Goal: Transaction & Acquisition: Purchase product/service

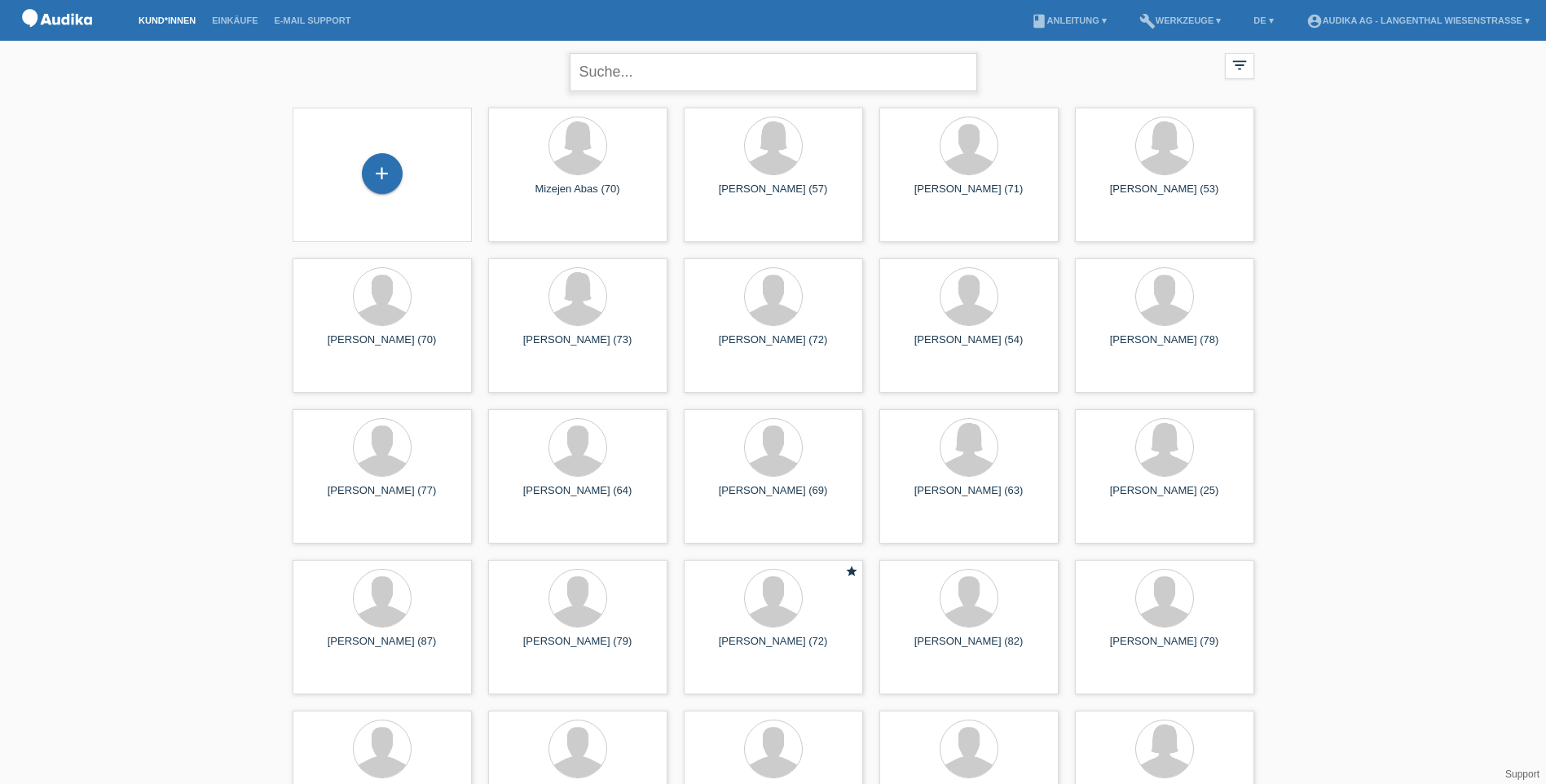
click at [593, 70] on input "text" at bounding box center [773, 72] width 408 height 38
type input "ulrich fra"
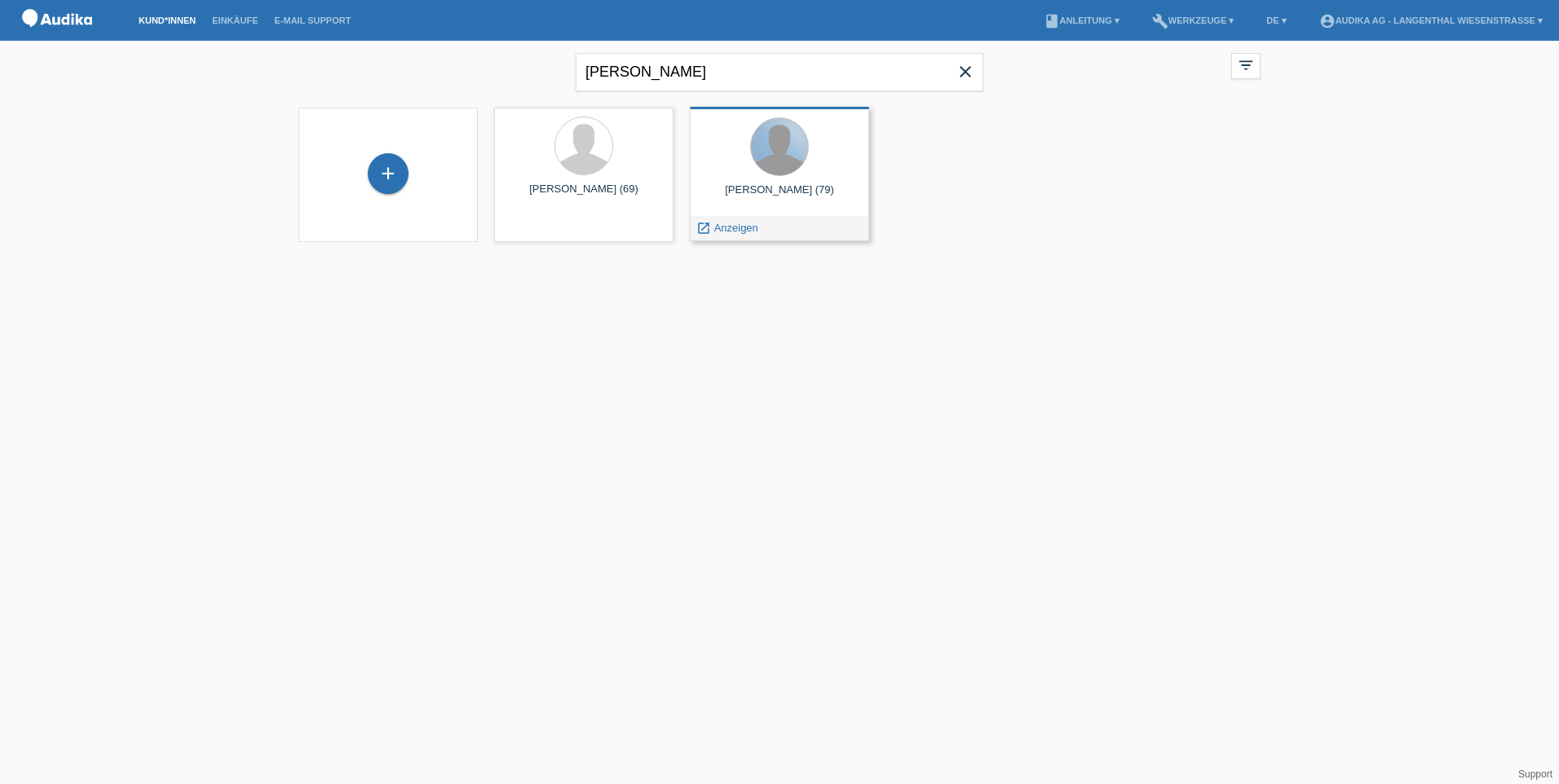
click at [790, 153] on div at bounding box center [780, 146] width 57 height 57
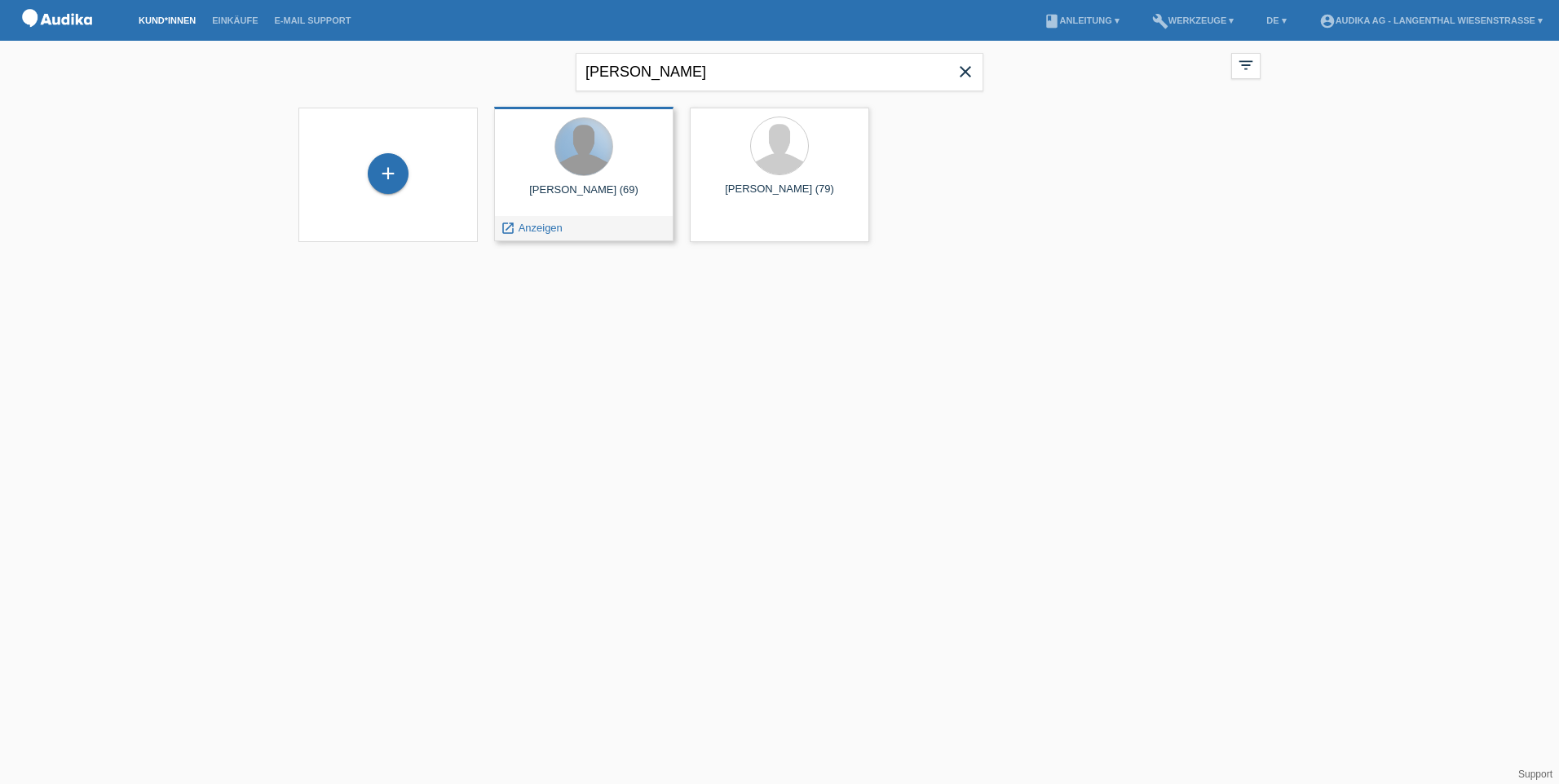
click at [589, 149] on div at bounding box center [584, 146] width 57 height 57
click at [543, 233] on span "Anzeigen" at bounding box center [541, 228] width 44 height 12
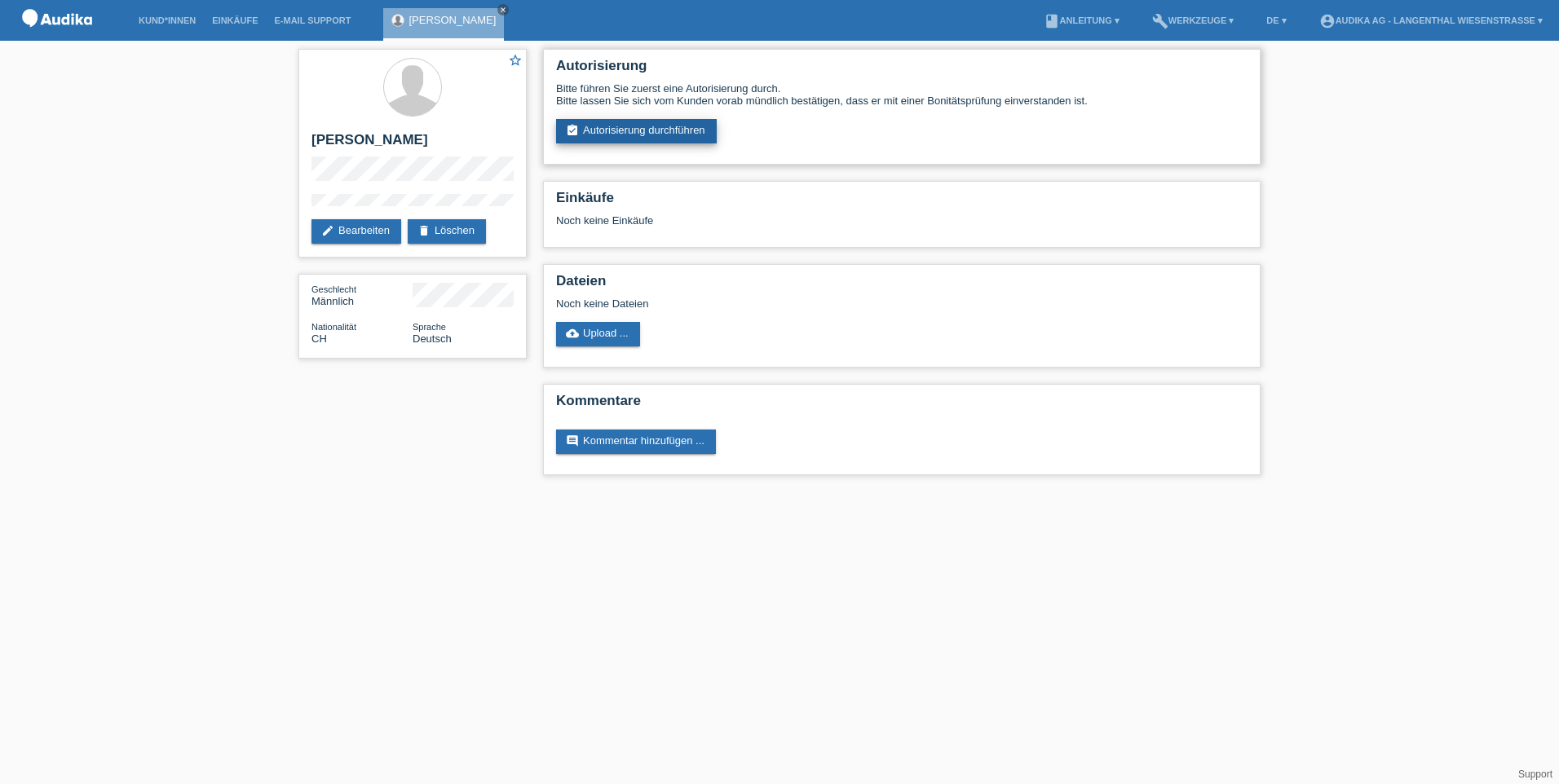
click at [678, 132] on link "assignment_turned_in Autorisierung durchführen" at bounding box center [636, 131] width 160 height 25
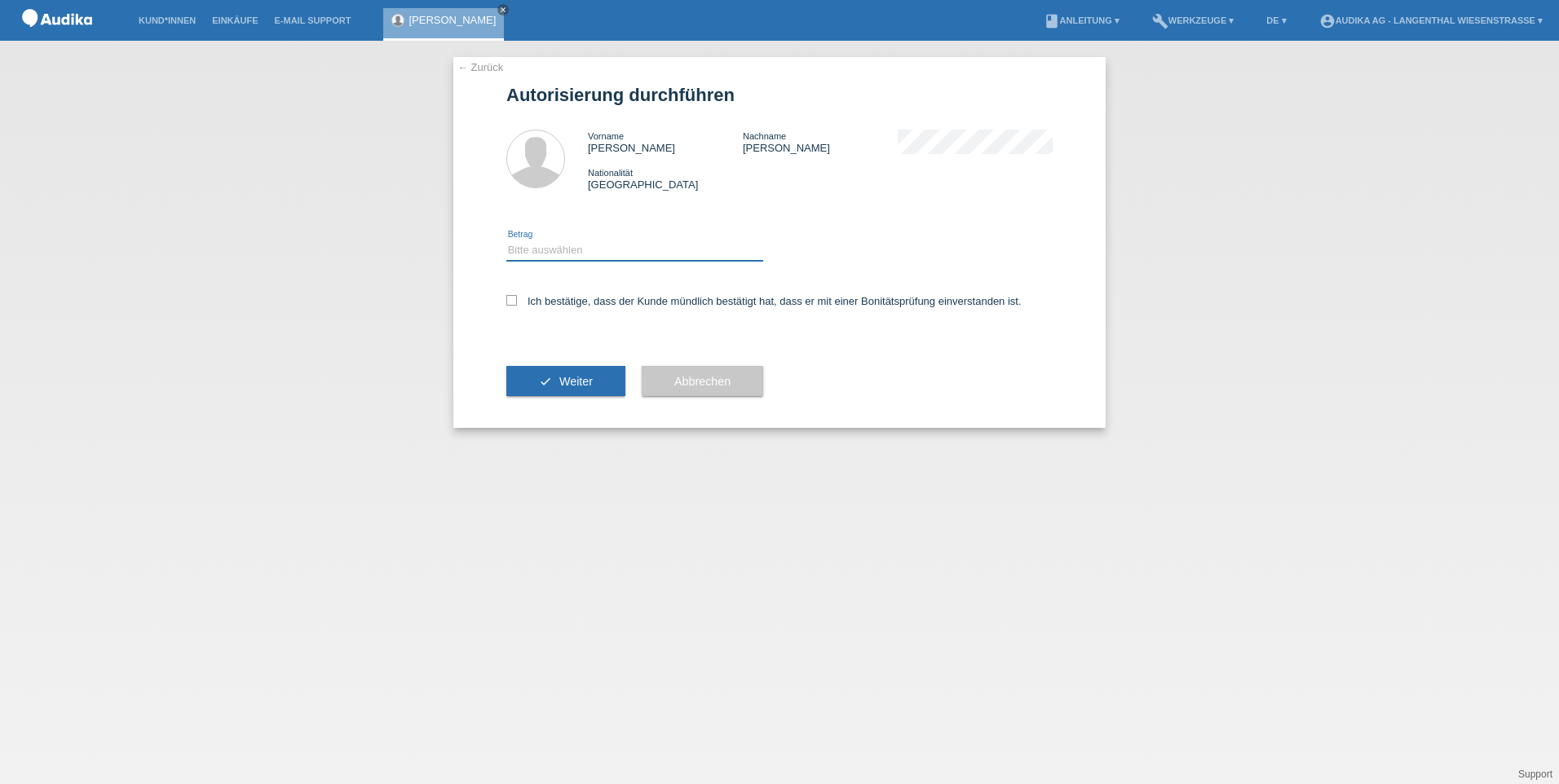
click at [581, 254] on select "Bitte auswählen CHF 1.00 - CHF 499.00 CHF 500.00 - CHF 1'999.00 CHF 2'000.00 - …" at bounding box center [634, 251] width 257 height 20
select select "3"
click at [506, 241] on select "Bitte auswählen CHF 1.00 - CHF 499.00 CHF 500.00 - CHF 1'999.00 CHF 2'000.00 - …" at bounding box center [634, 251] width 257 height 20
click at [508, 307] on label "Ich bestätige, dass der Kunde mündlich bestätigt hat, dass er mit einer Bonität…" at bounding box center [764, 301] width 515 height 12
click at [508, 306] on input "Ich bestätige, dass der Kunde mündlich bestätigt hat, dass er mit einer Bonität…" at bounding box center [511, 300] width 11 height 11
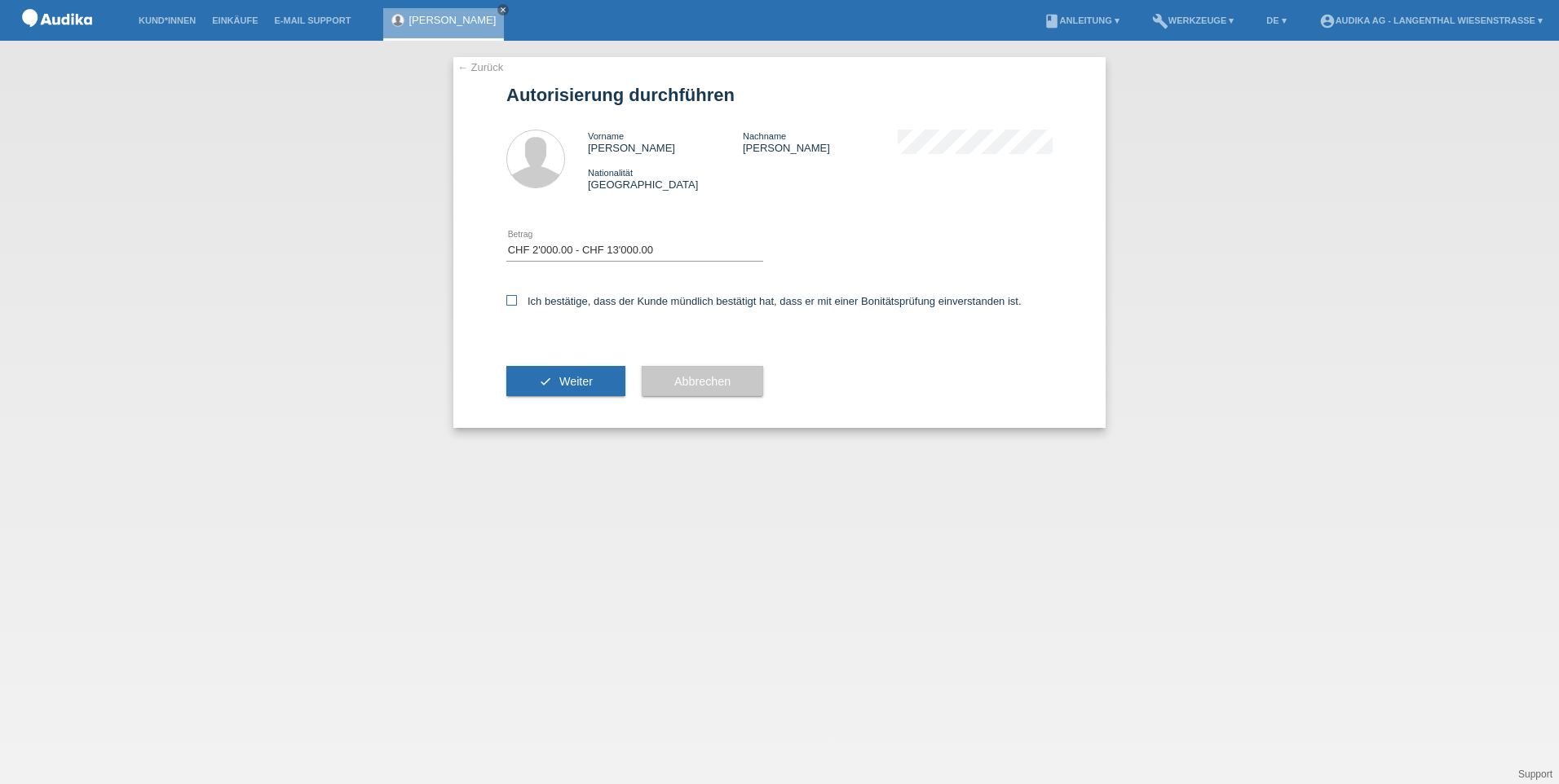
checkbox input "true"
click at [555, 370] on button "check Weiter" at bounding box center [565, 381] width 119 height 31
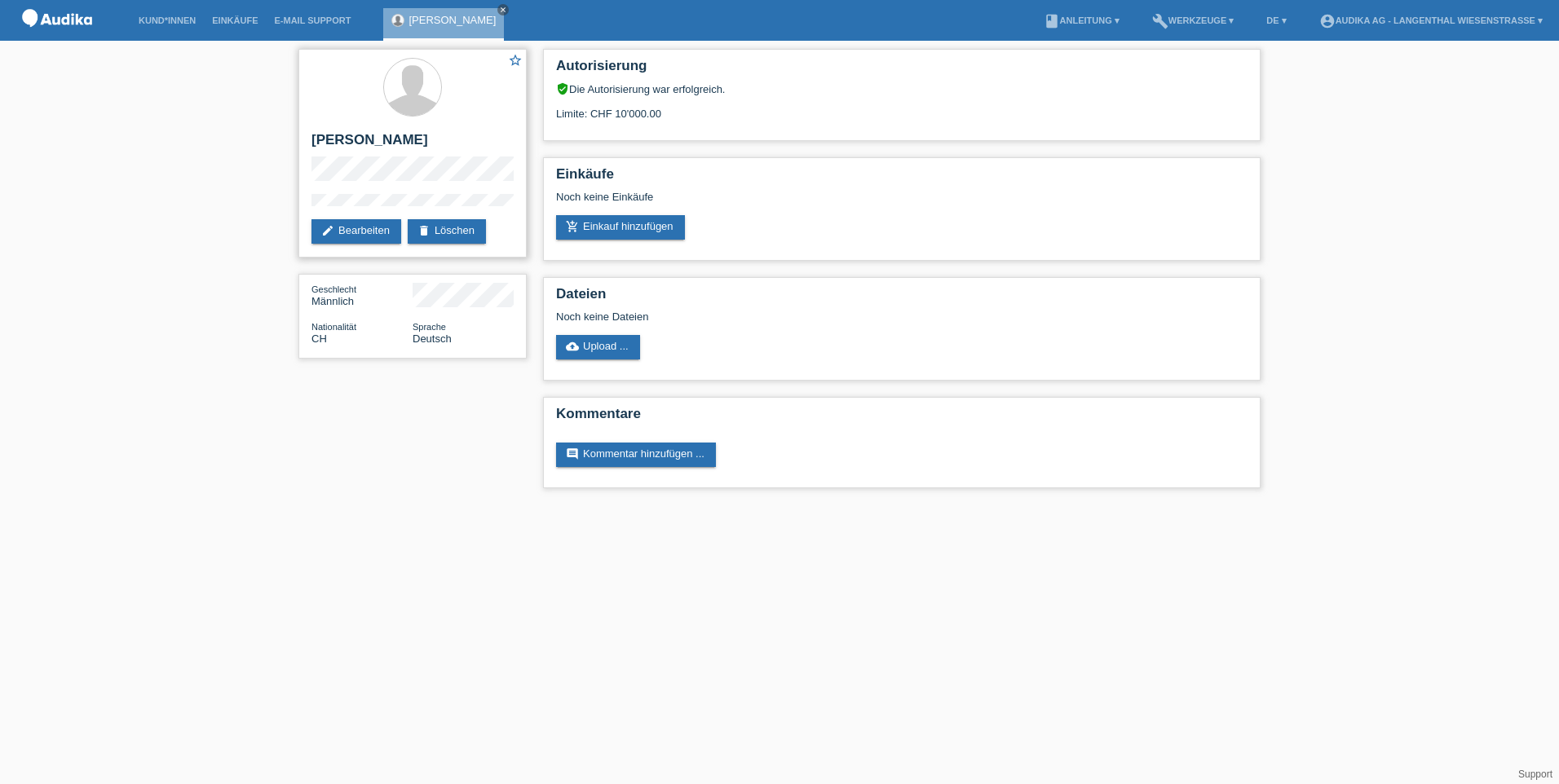
click at [384, 152] on h2 "[PERSON_NAME]" at bounding box center [413, 143] width 202 height 25
click at [384, 153] on h2 "[PERSON_NAME]" at bounding box center [413, 143] width 202 height 25
drag, startPoint x: 384, startPoint y: 153, endPoint x: 374, endPoint y: 227, distance: 74.7
click at [374, 227] on link "edit Bearbeiten" at bounding box center [356, 231] width 89 height 25
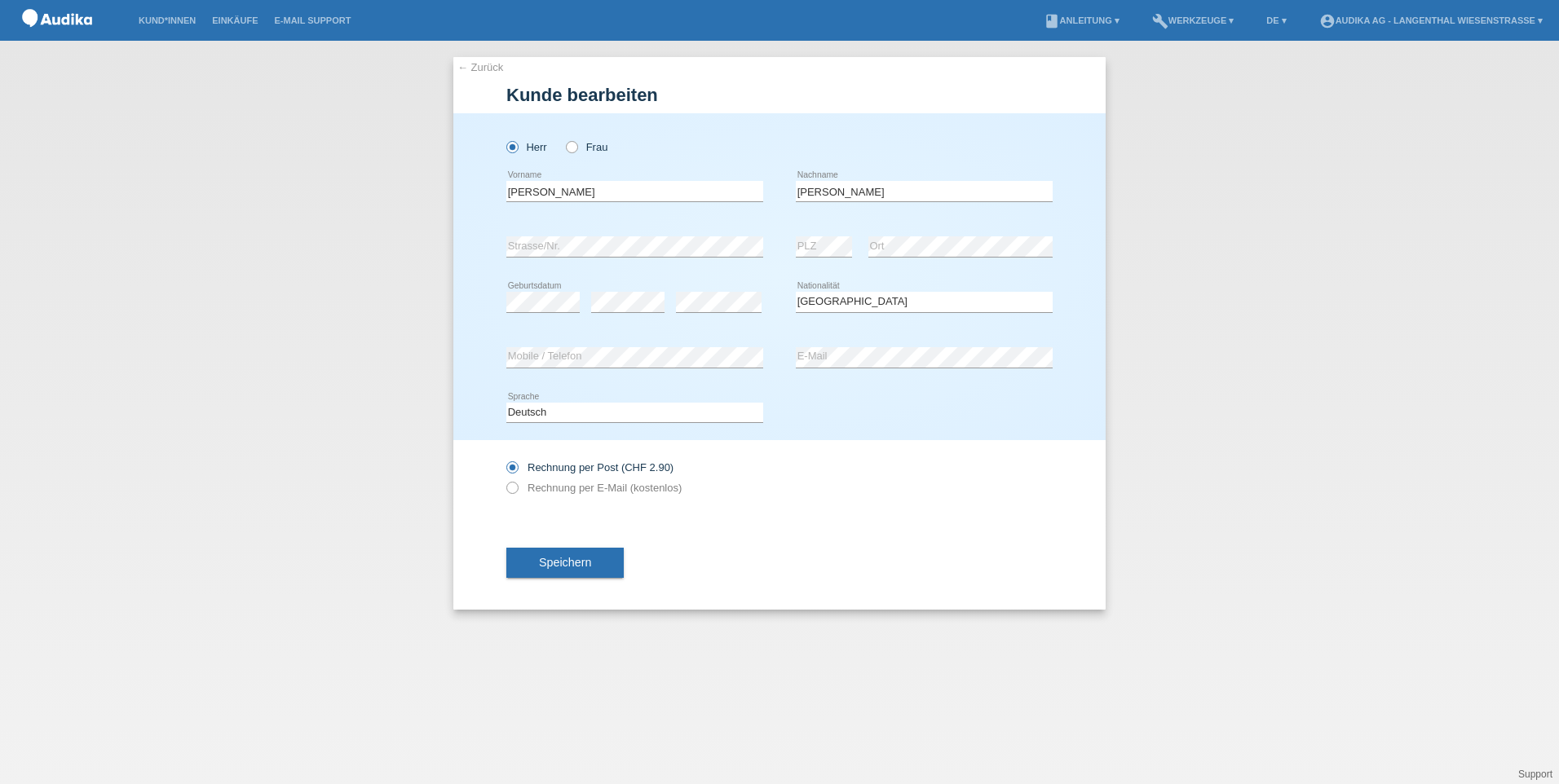
select select "CH"
click at [566, 563] on span "Speichern" at bounding box center [564, 562] width 52 height 13
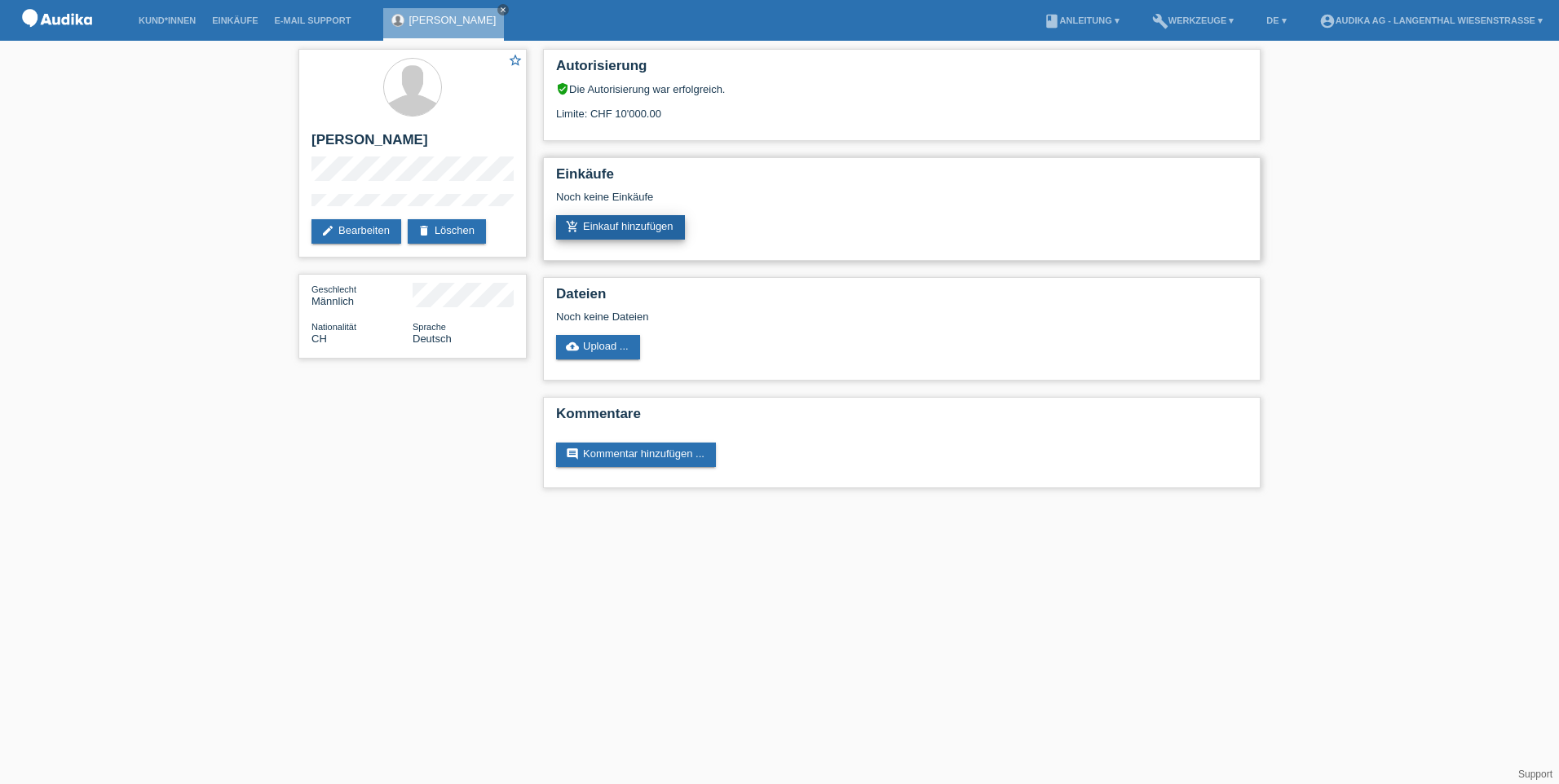
click at [595, 229] on link "add_shopping_cart Einkauf hinzufügen" at bounding box center [620, 227] width 129 height 25
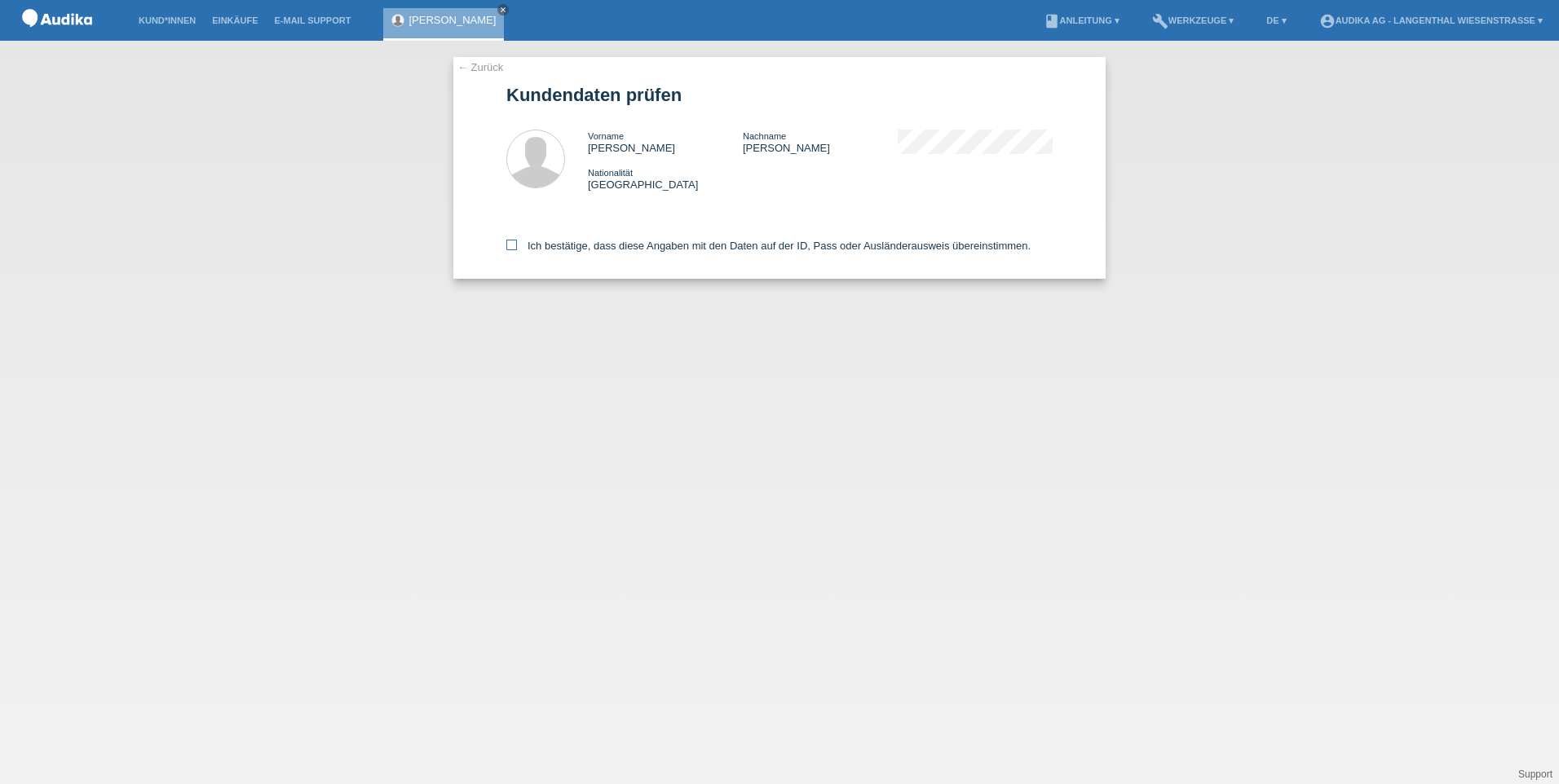
click at [517, 245] on label "Ich bestätige, dass diese Angaben mit den Daten auf der ID, Pass oder Ausländer…" at bounding box center [768, 246] width 524 height 12
click at [517, 245] on input "Ich bestätige, dass diese Angaben mit den Daten auf der ID, Pass oder Ausländer…" at bounding box center [511, 245] width 11 height 11
checkbox input "true"
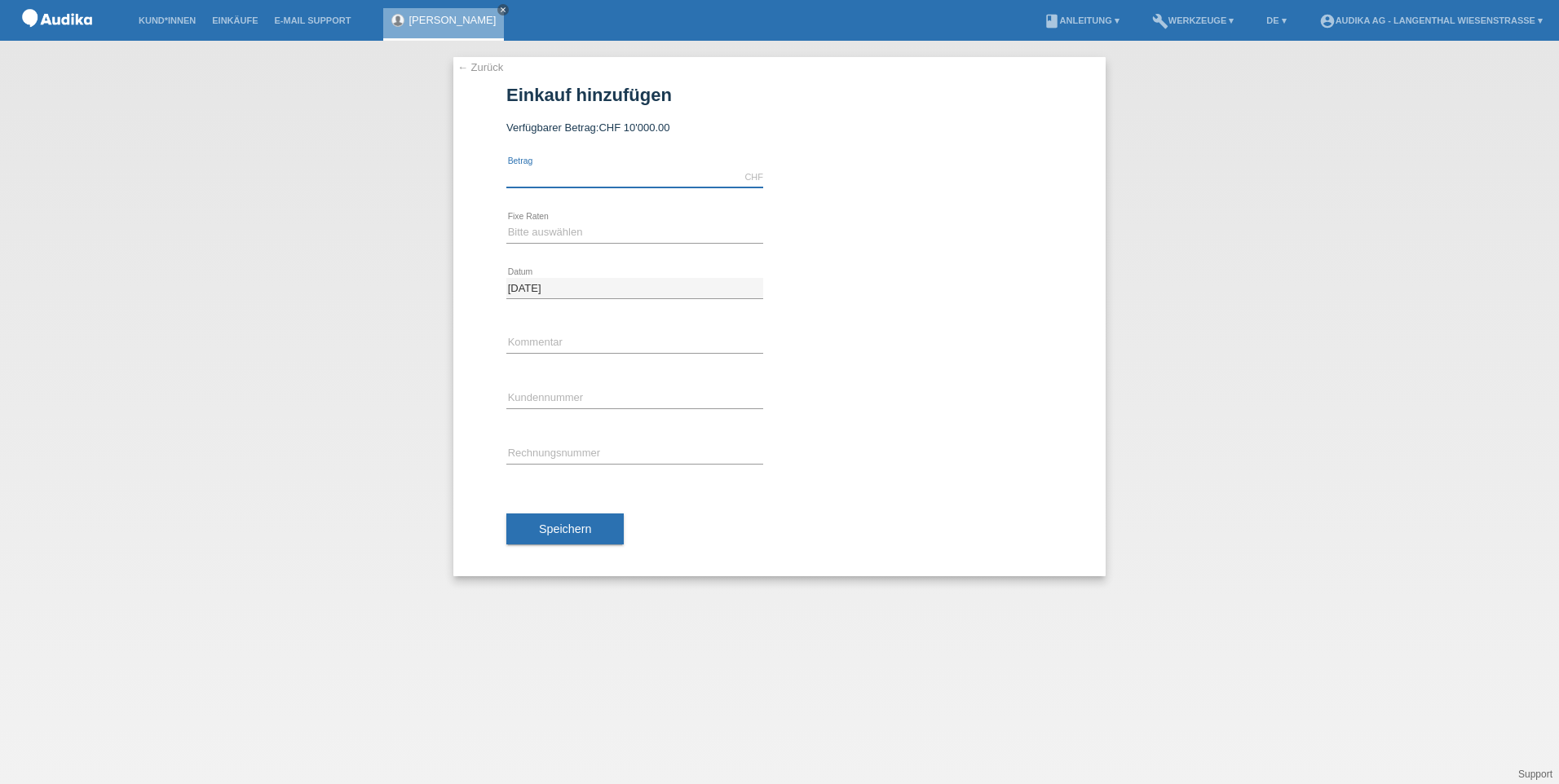
click at [545, 170] on input "text" at bounding box center [634, 177] width 257 height 21
type input "6499.00"
type input "C11943951"
type input "SOI000342825"
drag, startPoint x: 574, startPoint y: 395, endPoint x: 494, endPoint y: 389, distance: 80.2
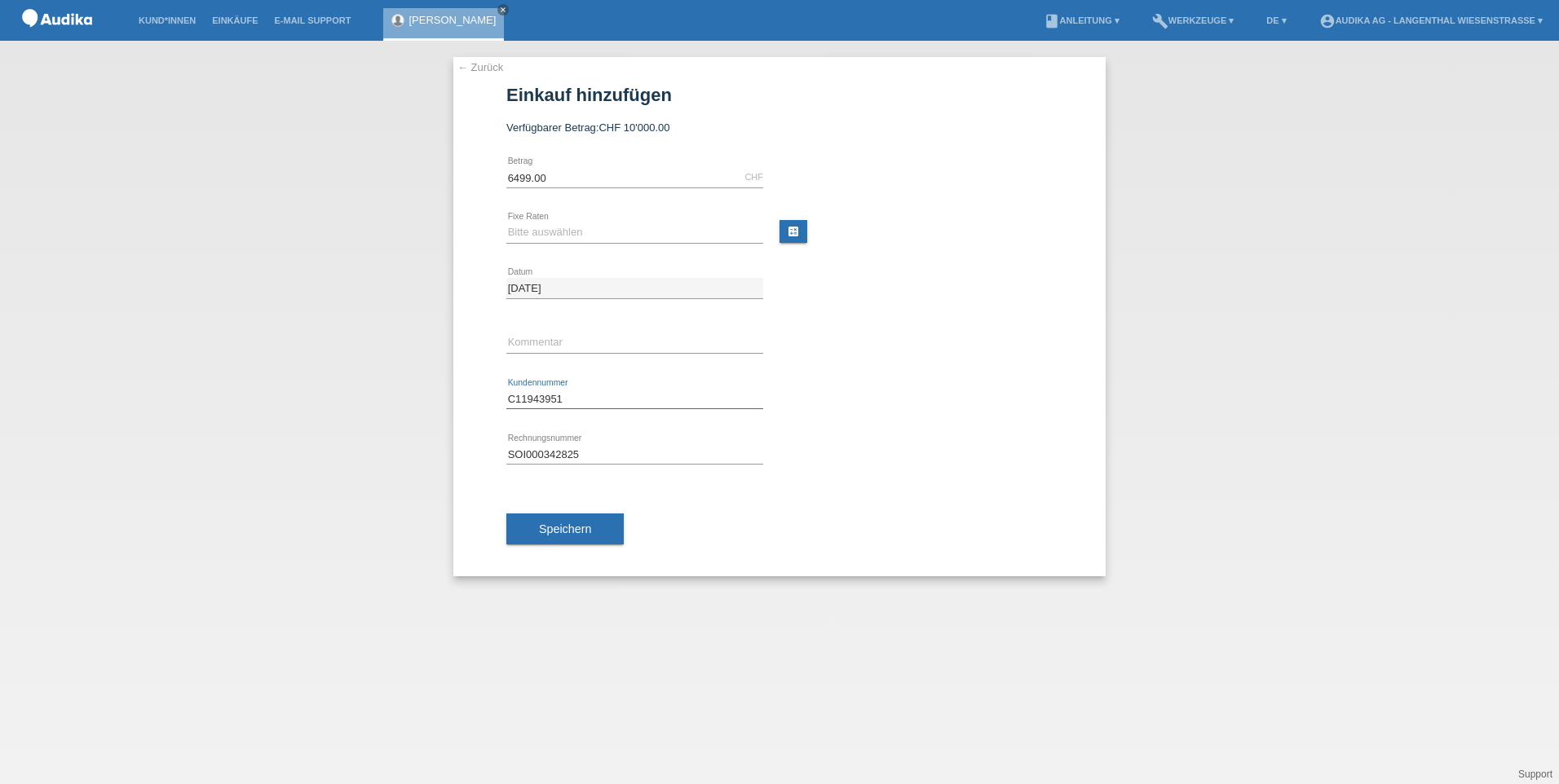
click at [494, 389] on div "← Zurück Einkauf hinzufügen Verfügbarer Betrag: CHF 10'000.00 6499.00" at bounding box center [780, 316] width 653 height 519
paste input "4816646"
type input "C14816646"
click at [615, 457] on input "SOI000342825" at bounding box center [634, 454] width 257 height 21
click at [576, 237] on select "Bitte auswählen 12 Raten 24 Raten" at bounding box center [634, 232] width 257 height 20
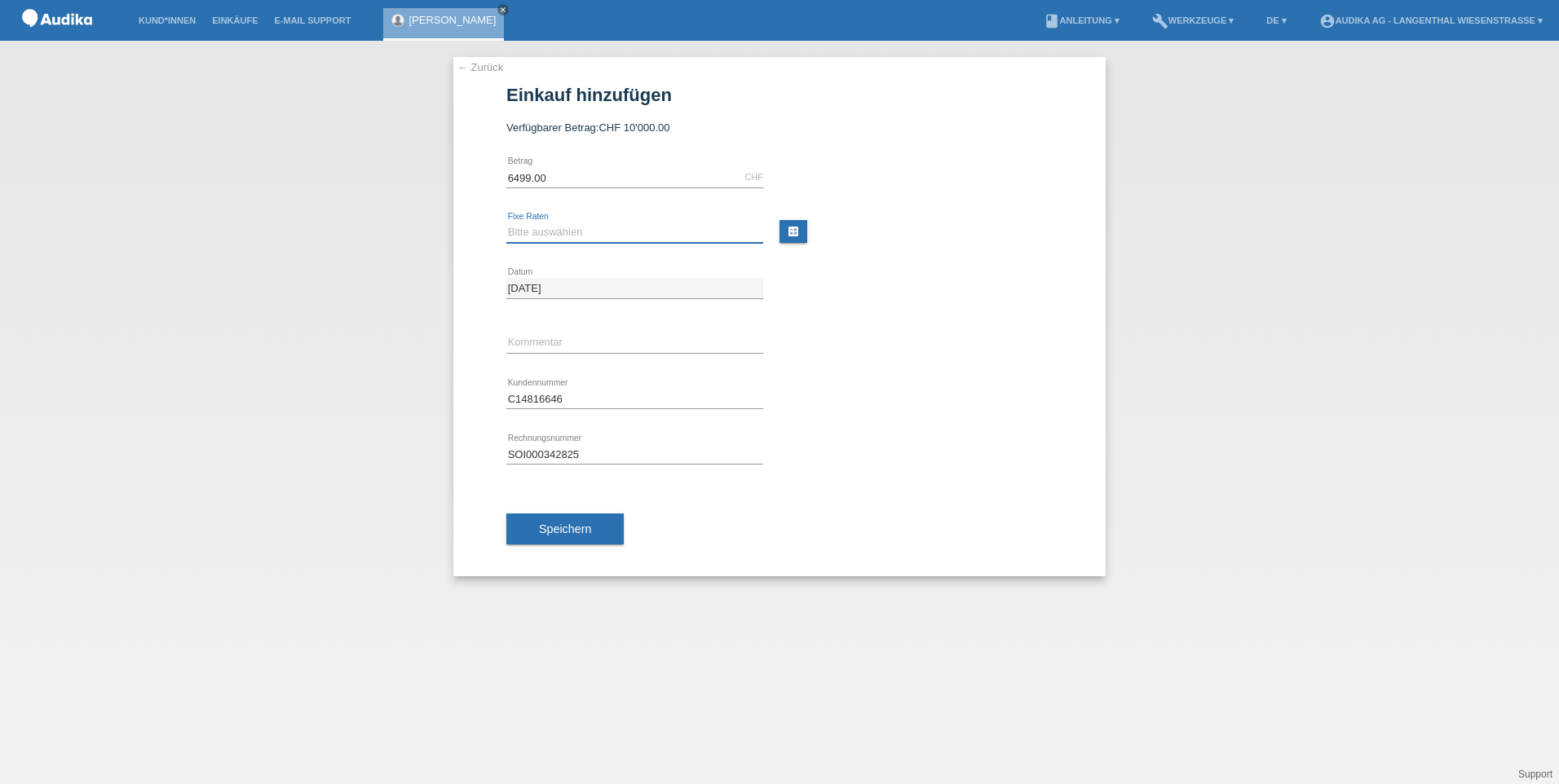
select select "177"
click at [506, 222] on select "Bitte auswählen 12 Raten 24 Raten" at bounding box center [634, 232] width 257 height 20
click at [603, 234] on select "Bitte auswählen 12 Raten 24 Raten" at bounding box center [634, 232] width 257 height 20
click at [455, 282] on div "← Zurück Einkauf hinzufügen Verfügbarer Betrag: CHF 10'000.00 6499.00" at bounding box center [780, 316] width 653 height 519
click at [515, 174] on input "6499.00" at bounding box center [634, 177] width 257 height 21
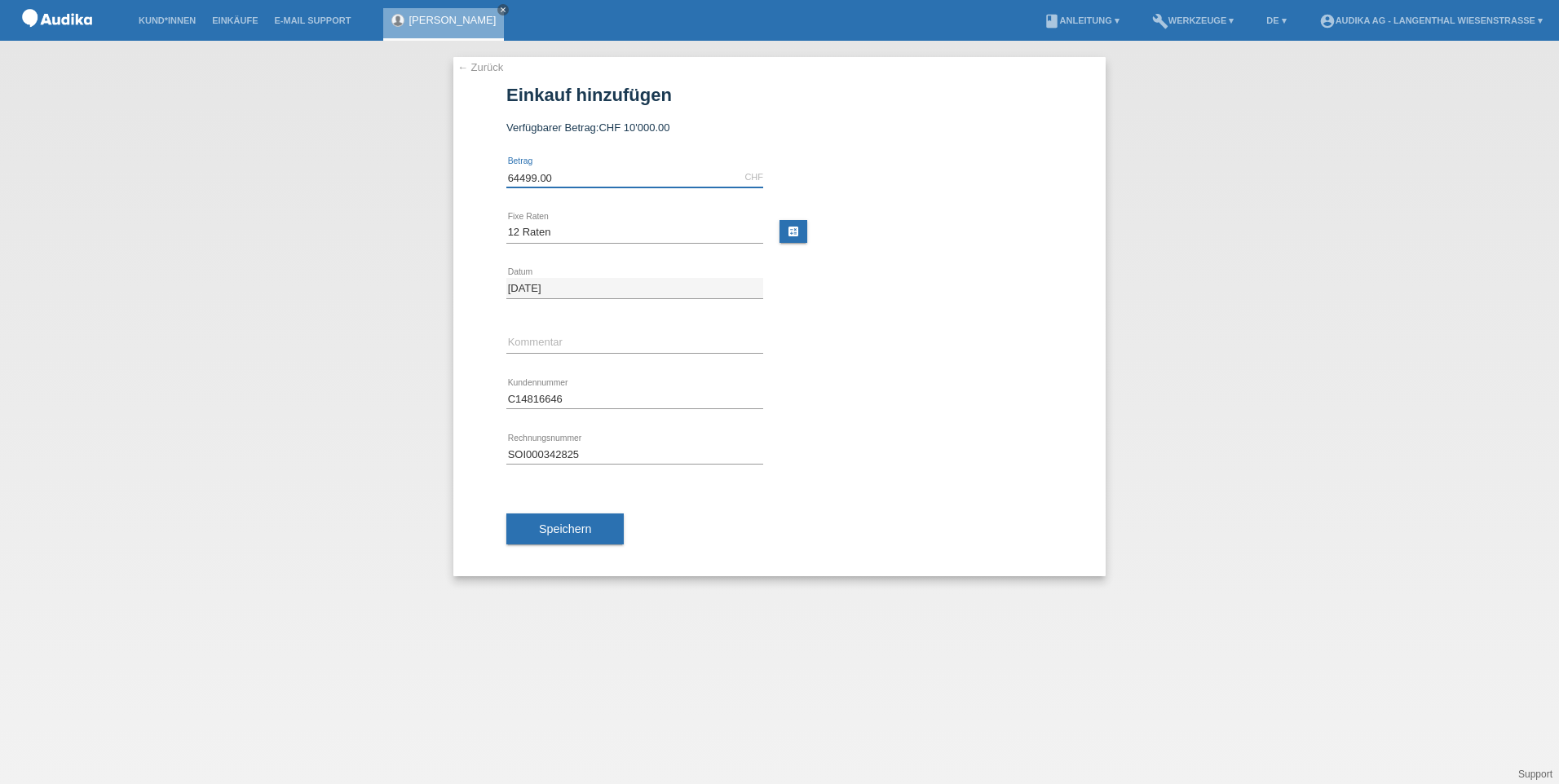
drag, startPoint x: 519, startPoint y: 172, endPoint x: 504, endPoint y: 175, distance: 15.3
click at [504, 175] on div "← Zurück Einkauf hinzufügen Verfügbarer Betrag: CHF 10'000.00 64499.00" at bounding box center [780, 316] width 653 height 519
click at [526, 181] on input "46499.00" at bounding box center [634, 177] width 257 height 21
type input "4699.00"
click at [581, 229] on select "Bitte auswählen 12 Raten 24 Raten" at bounding box center [634, 232] width 257 height 20
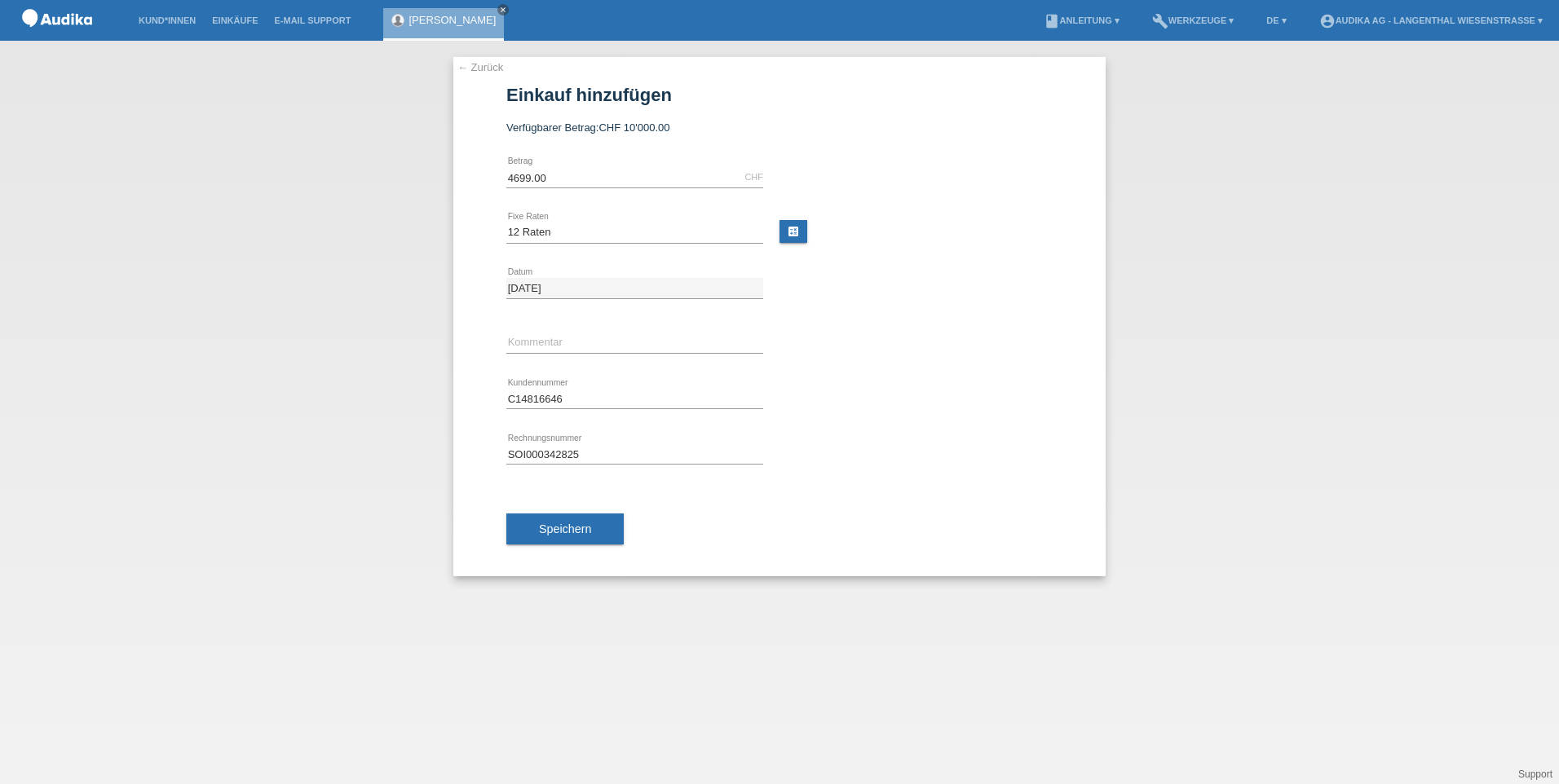
click at [456, 242] on div "← Zurück Einkauf hinzufügen Verfügbarer Betrag: CHF 10'000.00 4699.00" at bounding box center [780, 316] width 653 height 519
drag, startPoint x: 607, startPoint y: 451, endPoint x: 490, endPoint y: 470, distance: 118.5
click at [490, 470] on div "← Zurück Einkauf hinzufügen Verfügbarer Betrag: CHF 10'000.00 4699.00" at bounding box center [780, 316] width 653 height 519
paste input "4910"
type input "SOI000344910"
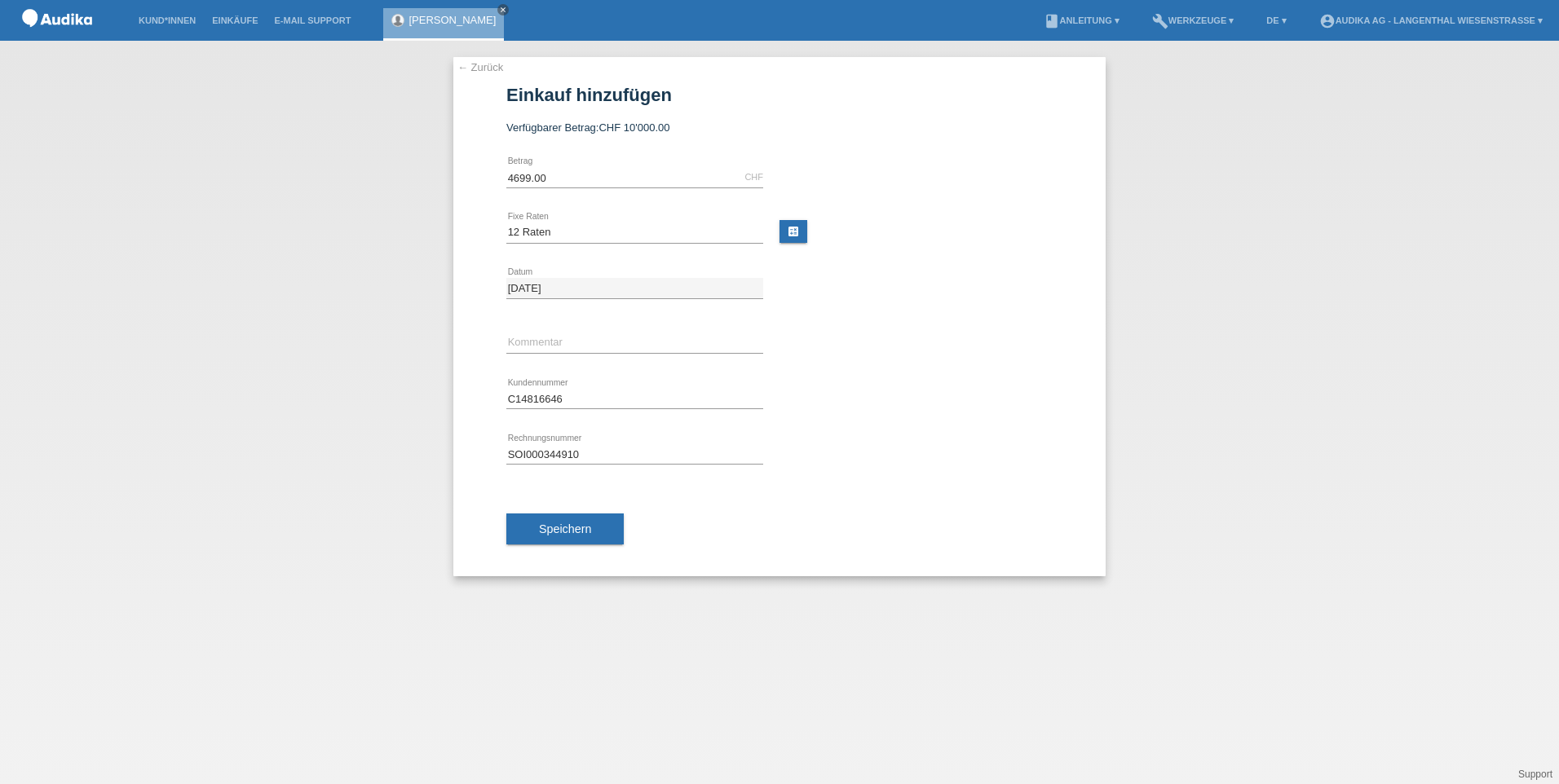
click at [720, 522] on div "Speichern" at bounding box center [780, 529] width 547 height 94
click at [539, 524] on span "Speichern" at bounding box center [564, 529] width 52 height 13
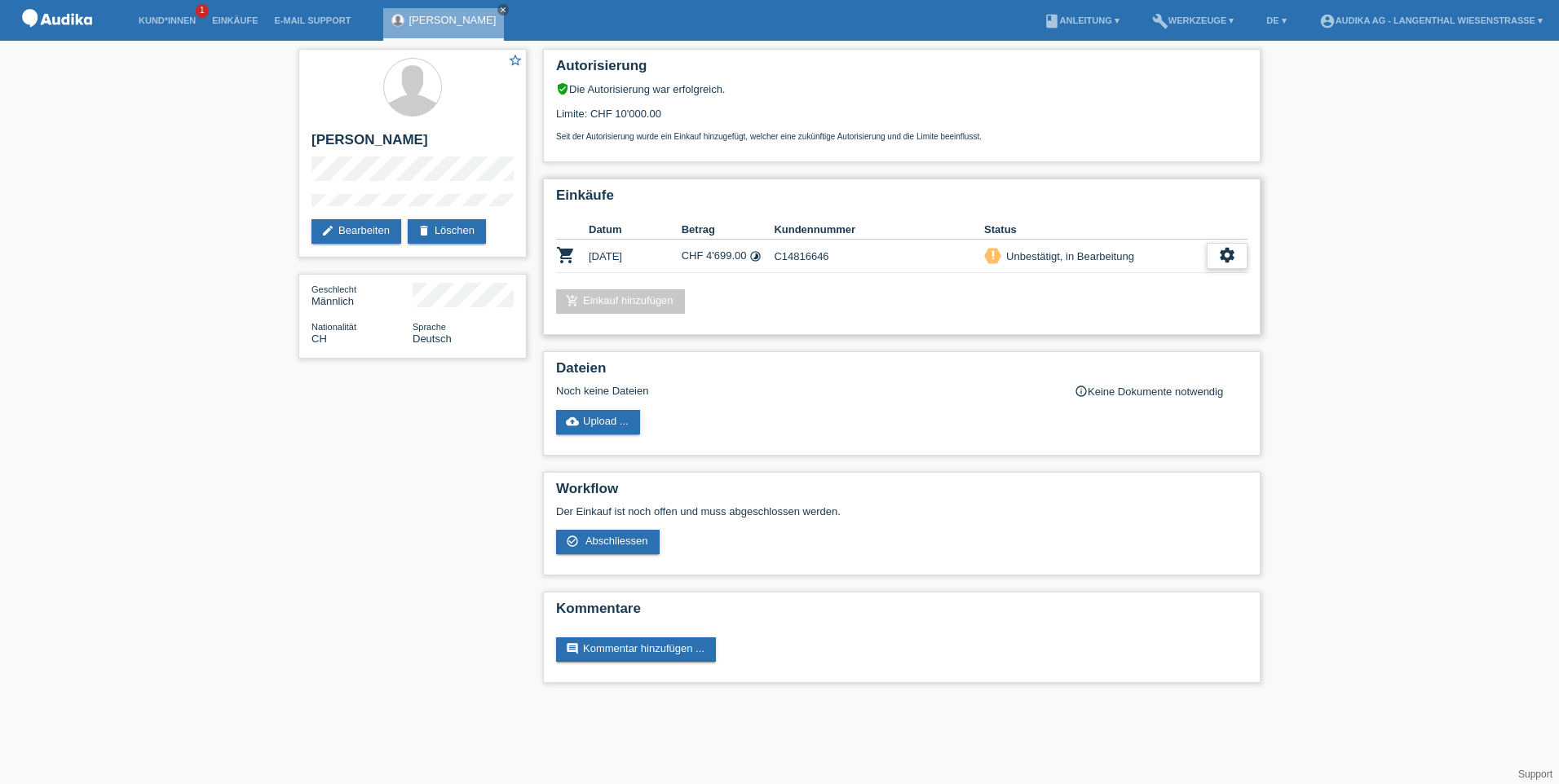
click at [1227, 258] on icon "settings" at bounding box center [1227, 254] width 18 height 18
click at [1087, 327] on span "Abschliessen" at bounding box center [1097, 330] width 68 height 20
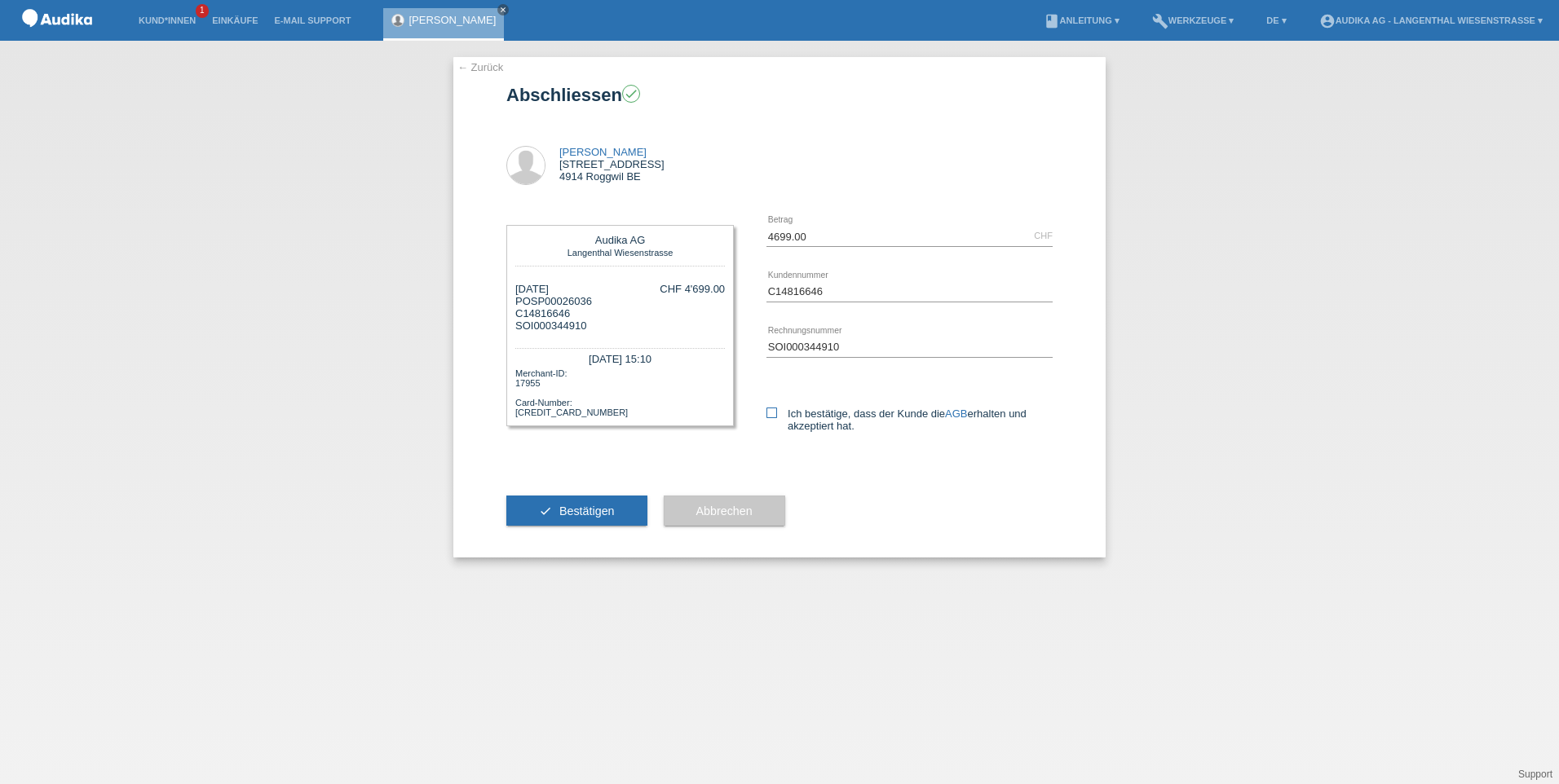
click at [777, 414] on icon at bounding box center [772, 413] width 11 height 11
click at [777, 414] on input "Ich bestätige, dass der Kunde die AGB erhalten und akzeptiert hat." at bounding box center [772, 413] width 11 height 11
checkbox input "true"
click at [589, 509] on span "Bestätigen" at bounding box center [587, 510] width 55 height 13
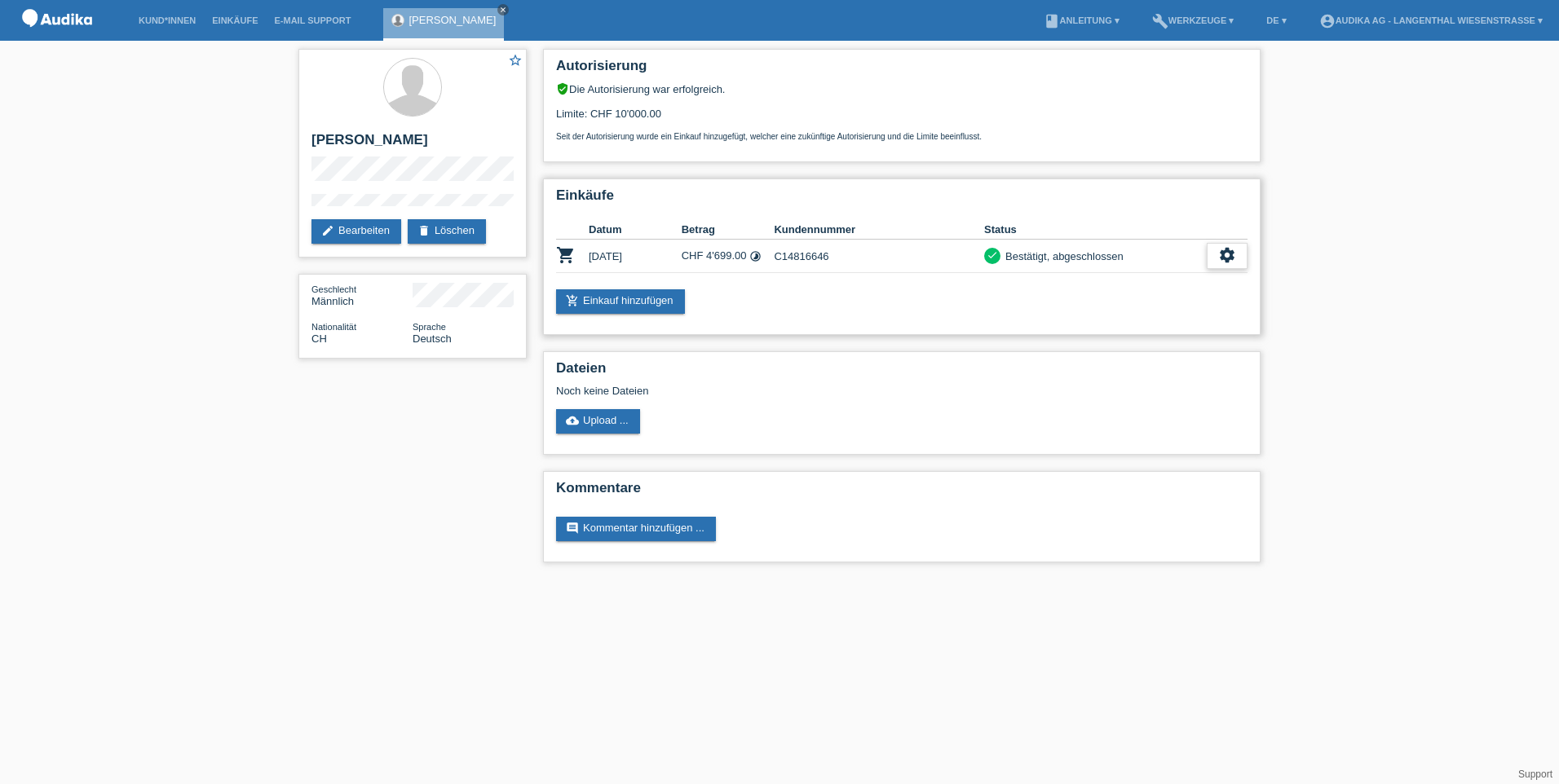
click at [1226, 262] on icon "settings" at bounding box center [1227, 254] width 18 height 18
click at [1096, 300] on span "AGB herunterladen" at bounding box center [1100, 306] width 95 height 20
click at [1229, 255] on icon "settings" at bounding box center [1227, 254] width 18 height 18
click at [1074, 327] on span "Finanzierungsdetails herunterladen" at bounding box center [1137, 330] width 170 height 20
